Goal: Task Accomplishment & Management: Complete application form

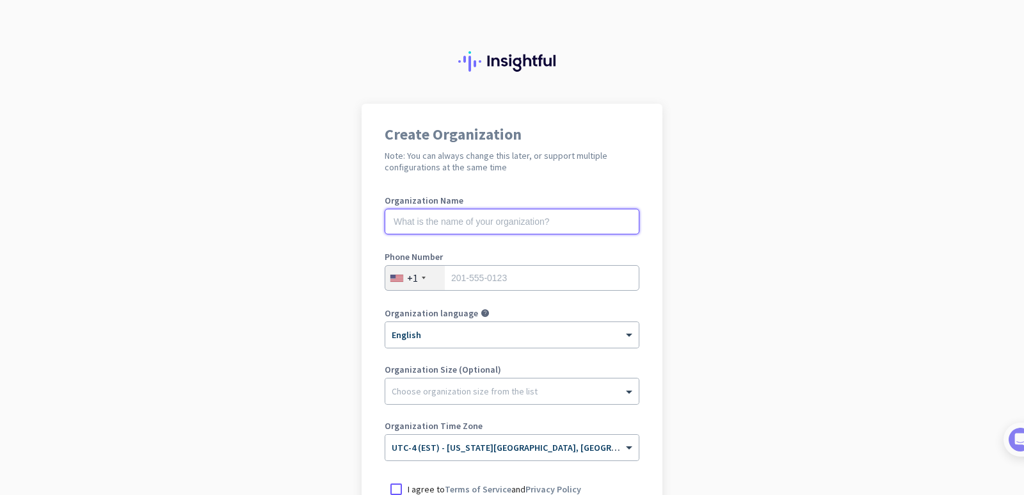
click at [559, 222] on input "text" at bounding box center [512, 222] width 255 height 26
type input "mercor"
click at [533, 280] on input "tel" at bounding box center [512, 278] width 255 height 26
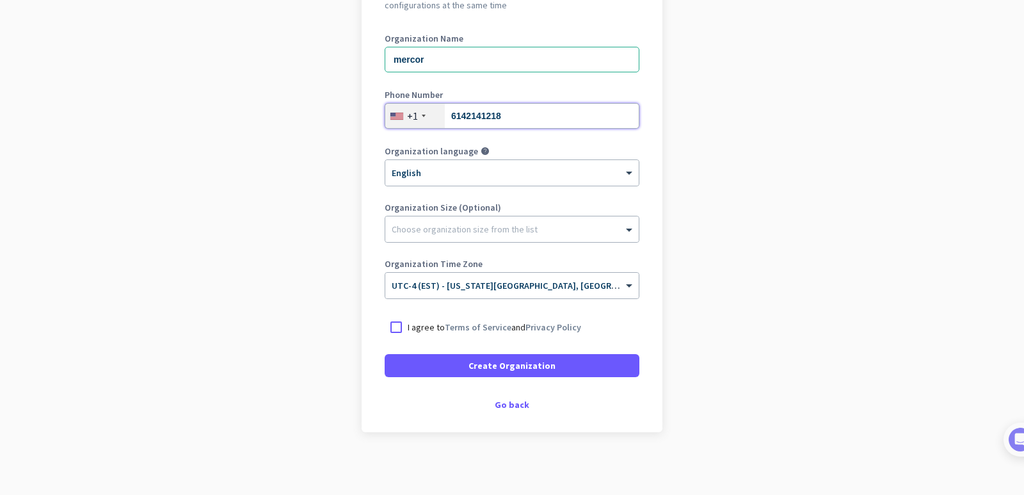
scroll to position [163, 0]
type input "6142141218"
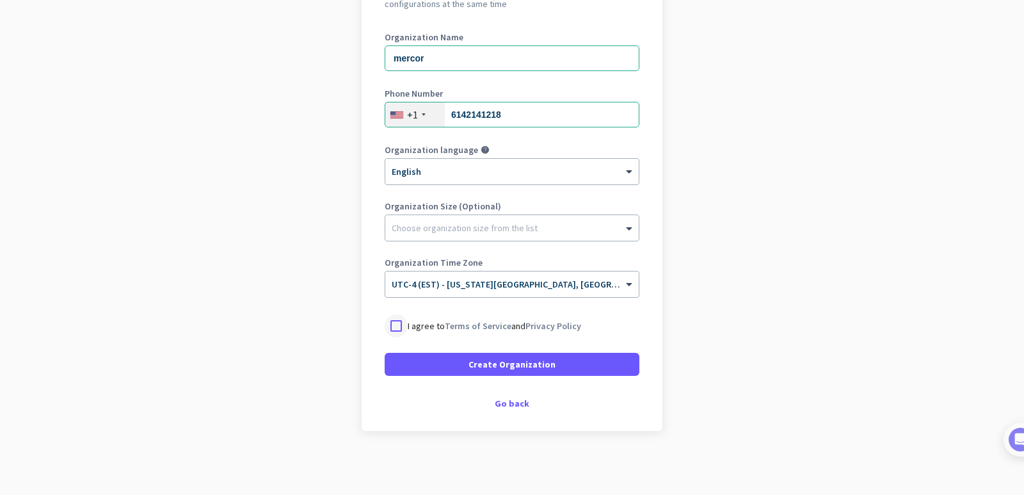
click at [395, 321] on div at bounding box center [396, 325] width 23 height 23
click at [504, 402] on div "Go back" at bounding box center [512, 403] width 255 height 9
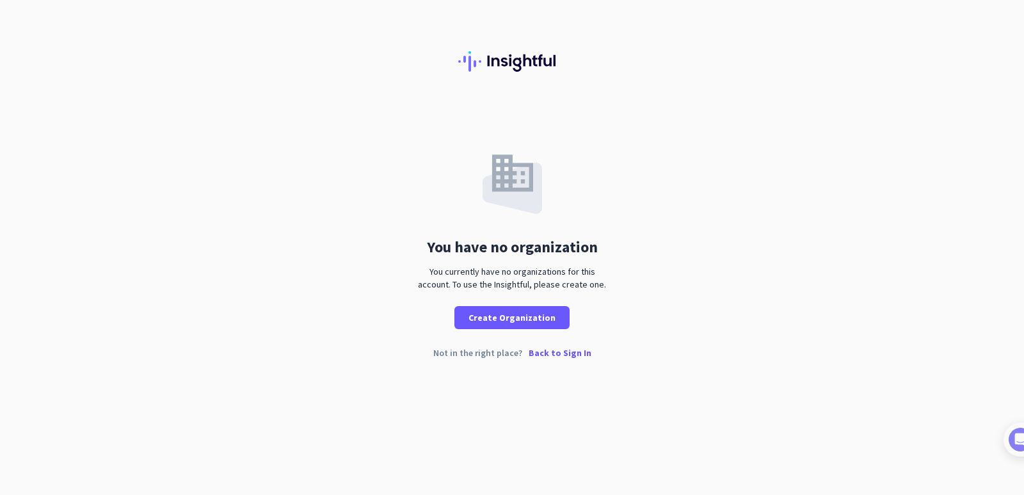
click at [543, 354] on p "Back to Sign In" at bounding box center [560, 352] width 63 height 9
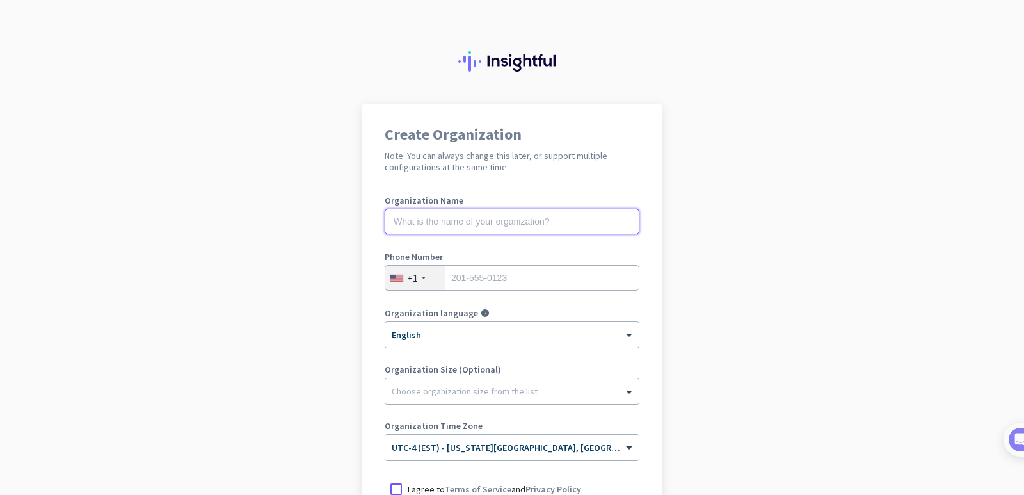
click at [528, 227] on input "text" at bounding box center [512, 222] width 255 height 26
type input "mercor"
click at [535, 282] on input "tel" at bounding box center [512, 278] width 255 height 26
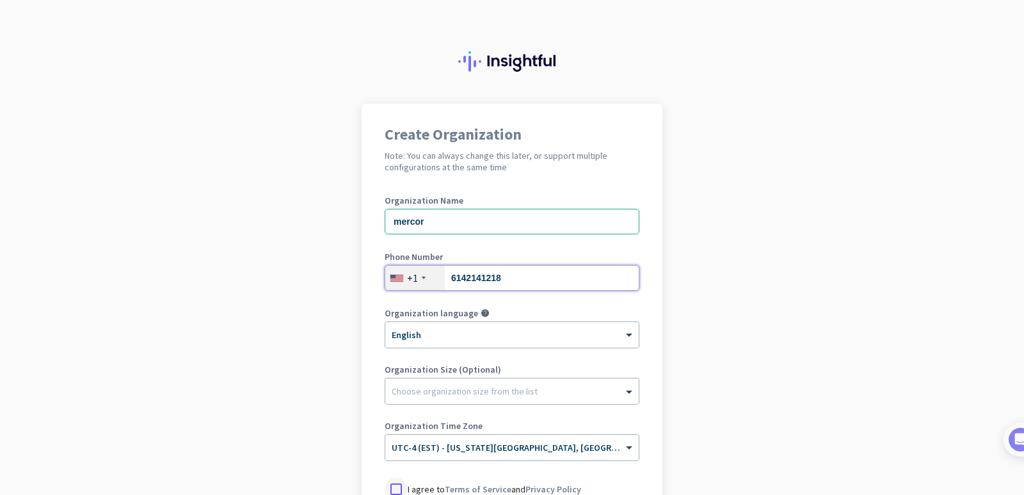
type input "6142141218"
click at [392, 488] on div at bounding box center [396, 488] width 23 height 23
click at [736, 454] on app-onboarding-organization "Create Organization Note: You can always change this later, or support multiple…" at bounding box center [512, 381] width 1024 height 554
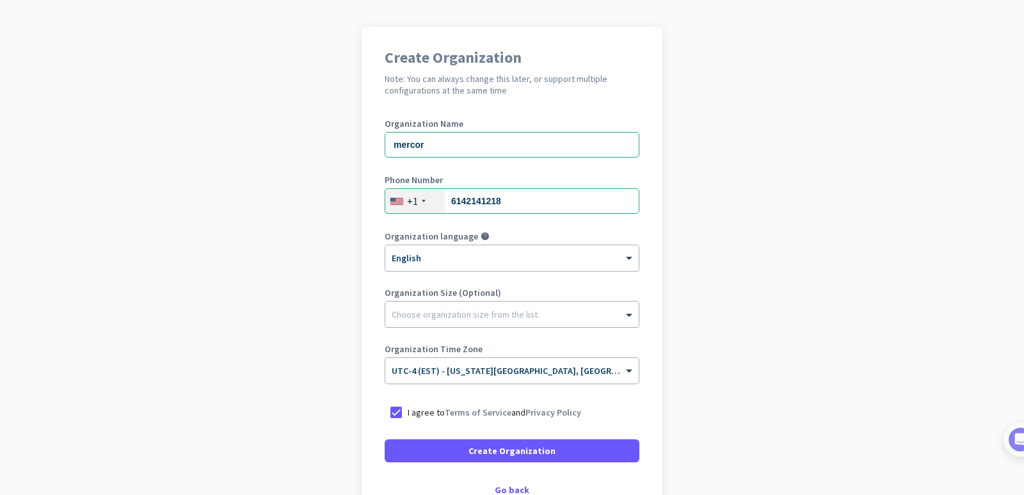
scroll to position [102, 0]
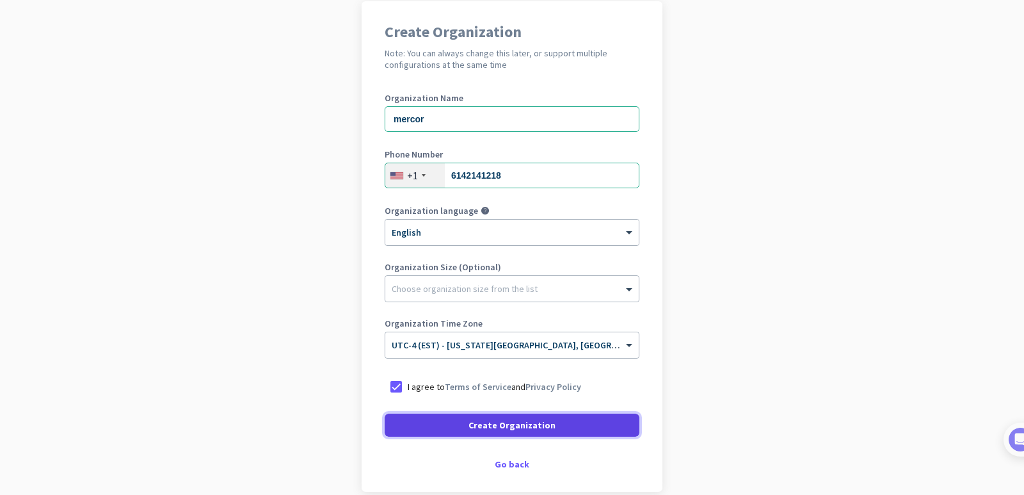
click at [590, 425] on span at bounding box center [512, 425] width 255 height 31
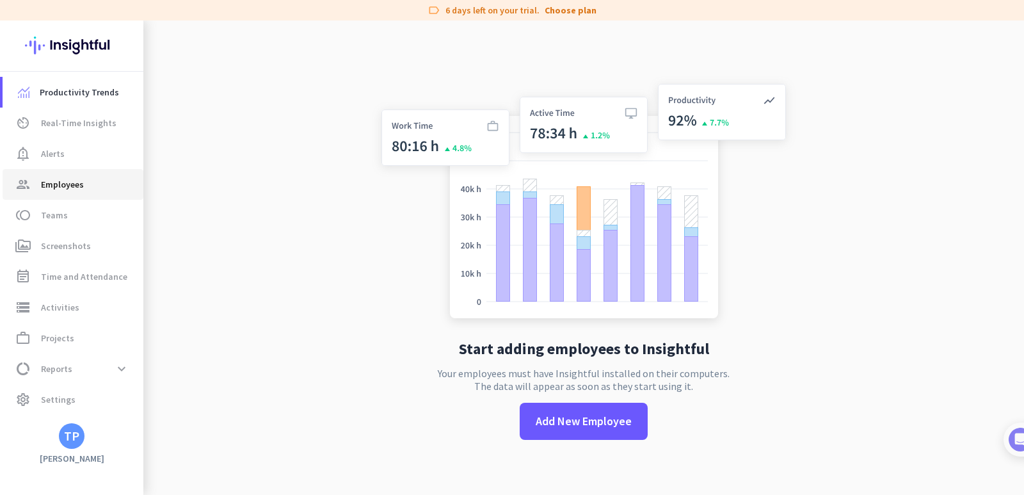
click at [86, 183] on span "group Employees" at bounding box center [73, 184] width 120 height 15
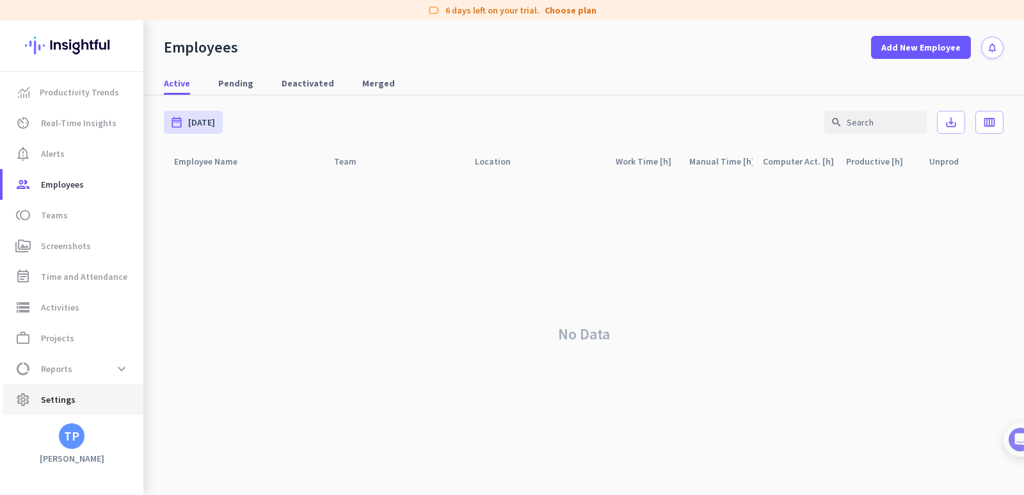
click at [67, 397] on span "Settings" at bounding box center [58, 399] width 35 height 15
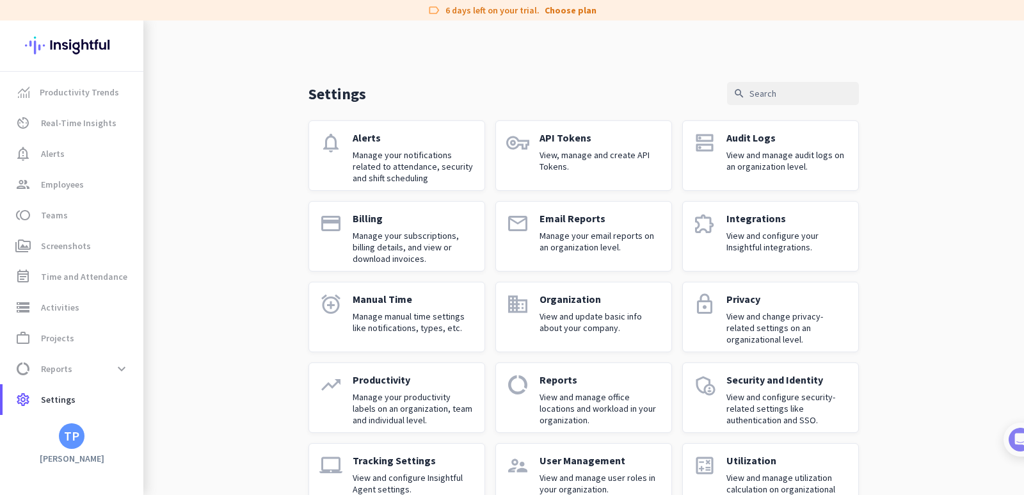
click at [75, 430] on div "TP" at bounding box center [71, 435] width 15 height 13
click at [134, 411] on span "Sign out" at bounding box center [139, 412] width 77 height 12
